Goal: Find specific page/section

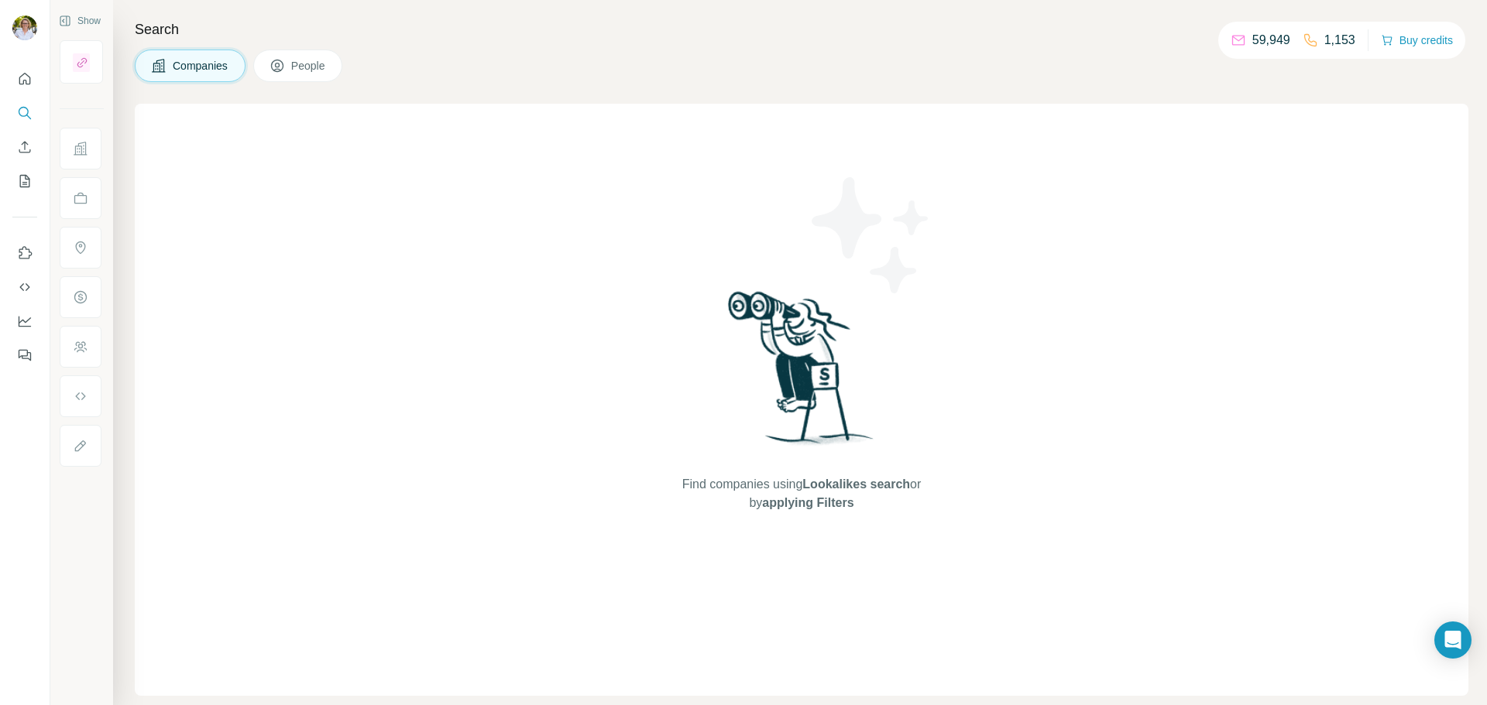
click at [297, 64] on span "People" at bounding box center [309, 65] width 36 height 15
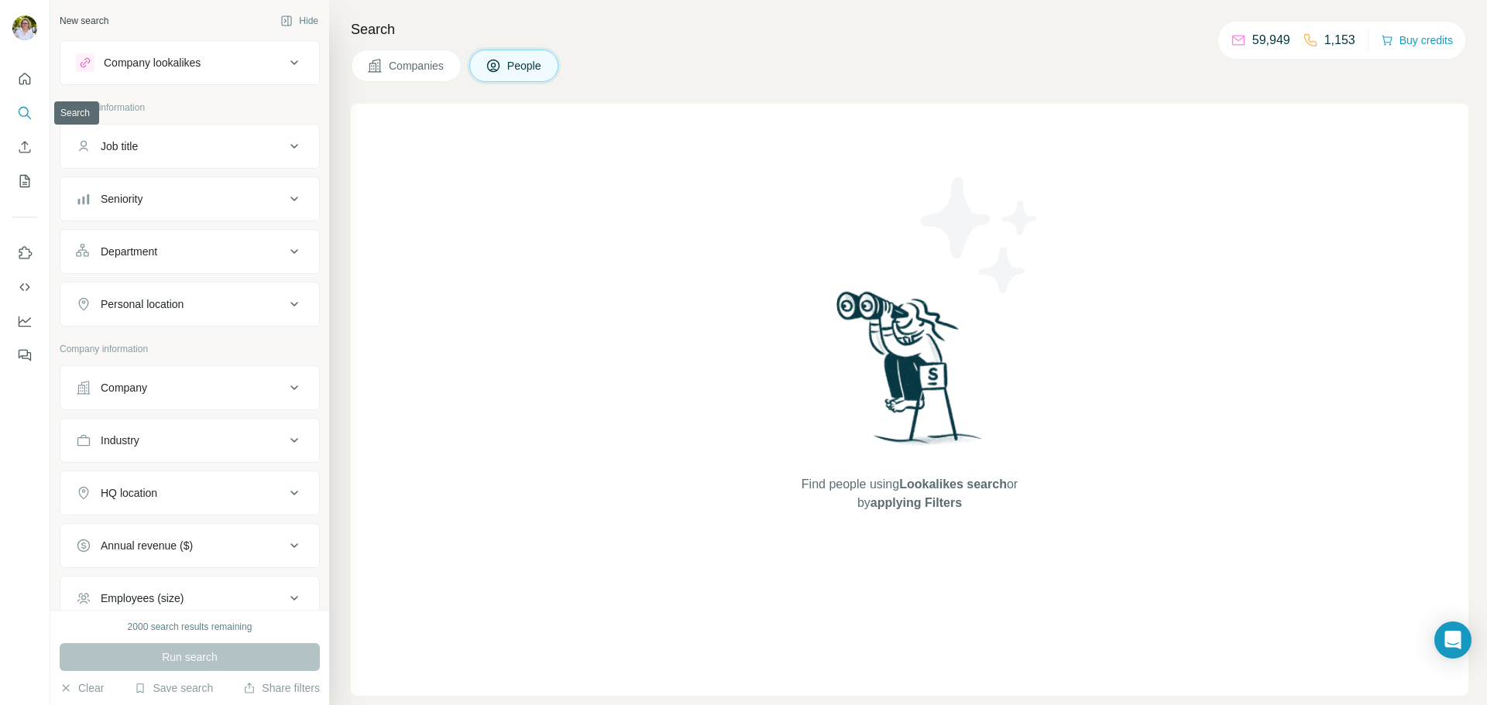
click at [15, 110] on button "Search" at bounding box center [24, 113] width 25 height 28
click at [285, 55] on icon at bounding box center [294, 62] width 19 height 19
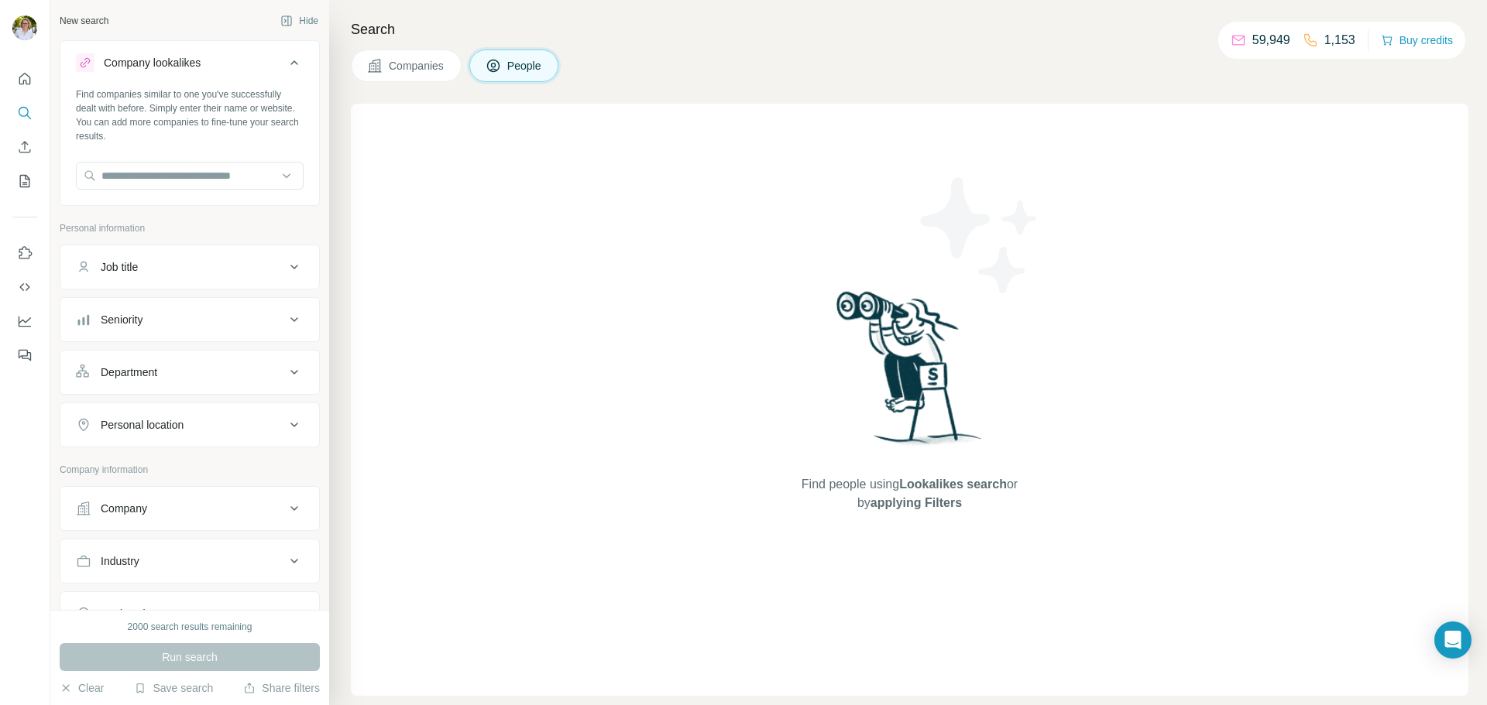
click at [285, 61] on icon at bounding box center [294, 62] width 19 height 19
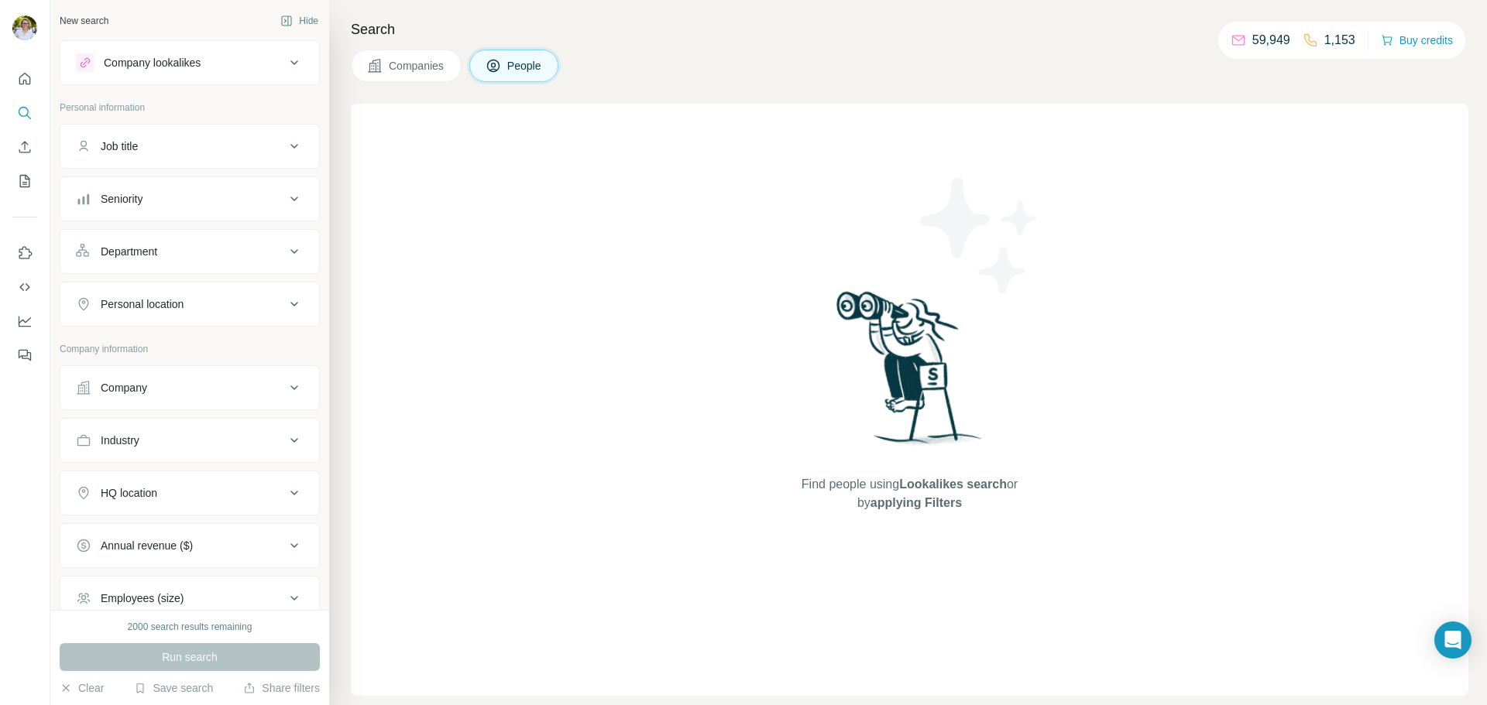
click at [285, 381] on icon at bounding box center [294, 388] width 19 height 19
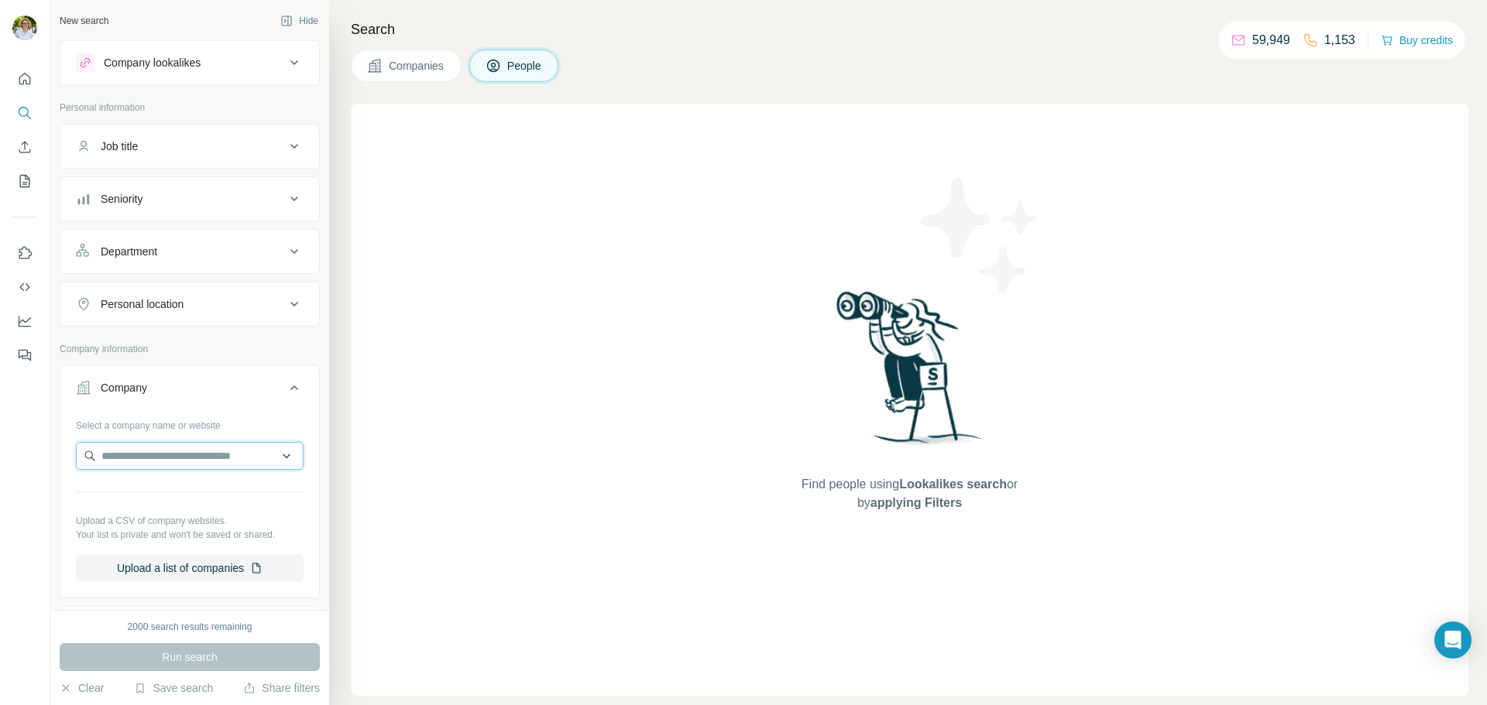
click at [208, 458] on input "text" at bounding box center [190, 456] width 228 height 28
type input "*******"
click at [185, 493] on p "Qpon [GEOGRAPHIC_DATA]" at bounding box center [191, 490] width 142 height 15
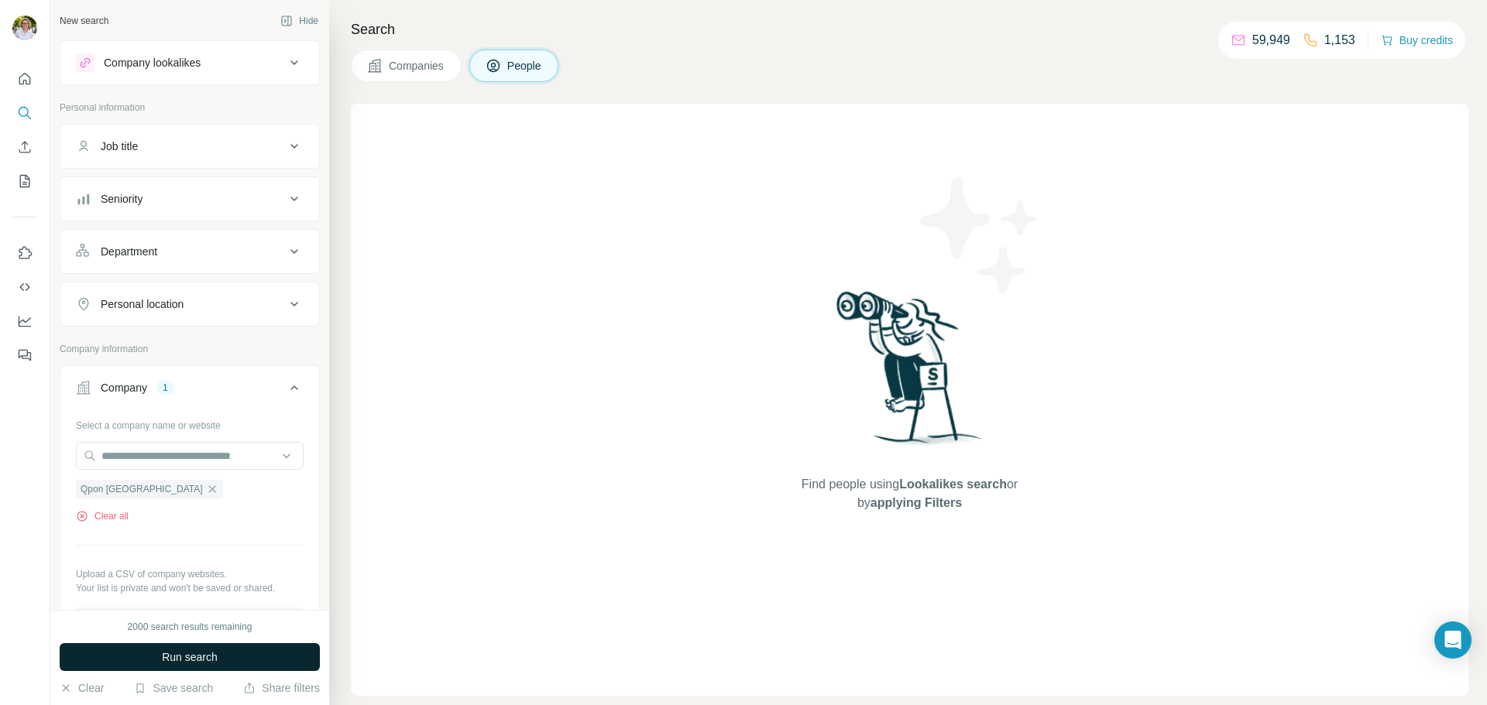
click at [186, 657] on span "Run search" at bounding box center [190, 657] width 56 height 15
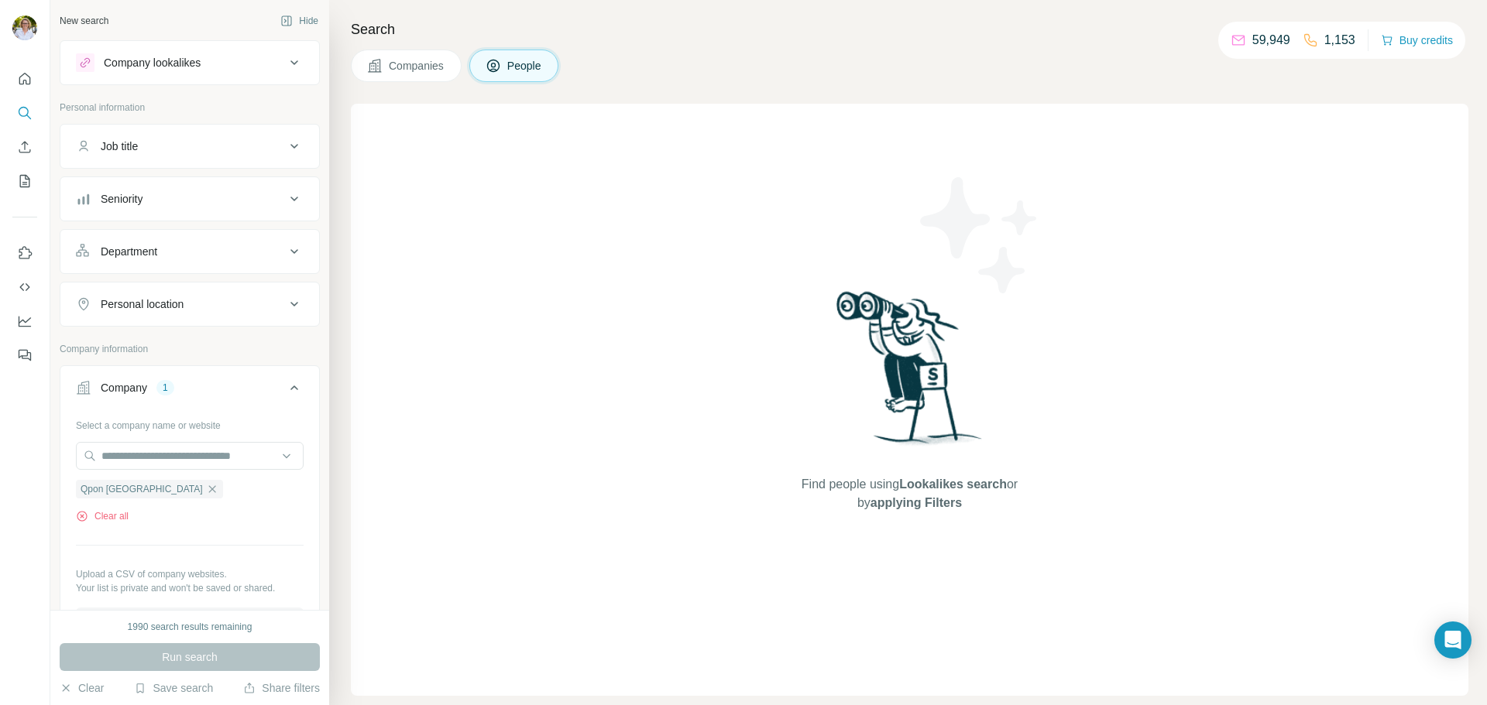
click at [206, 489] on icon "button" at bounding box center [212, 489] width 12 height 12
click at [290, 386] on icon at bounding box center [294, 388] width 19 height 19
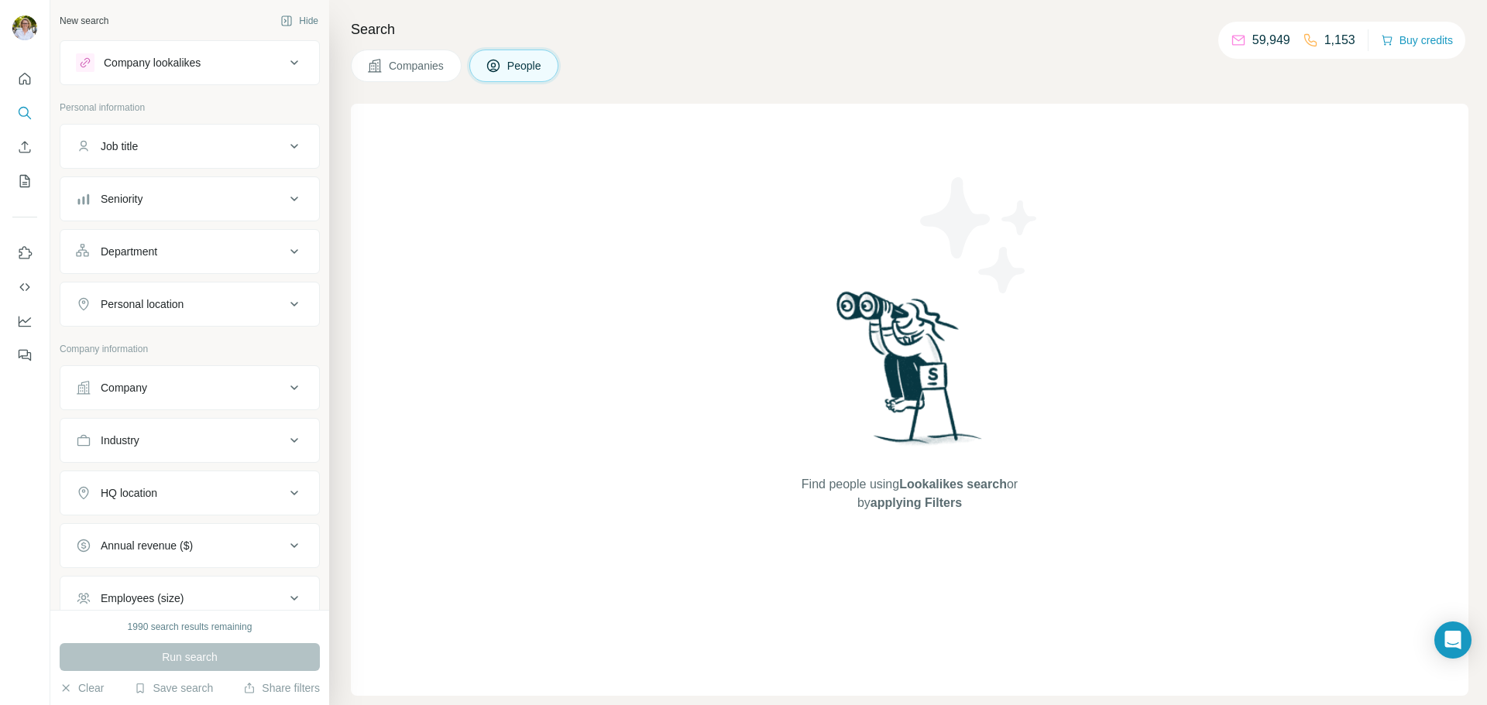
click at [769, 87] on div "Search Companies People Find people using Lookalikes search or by applying Filt…" at bounding box center [908, 352] width 1158 height 705
